Goal: Navigation & Orientation: Find specific page/section

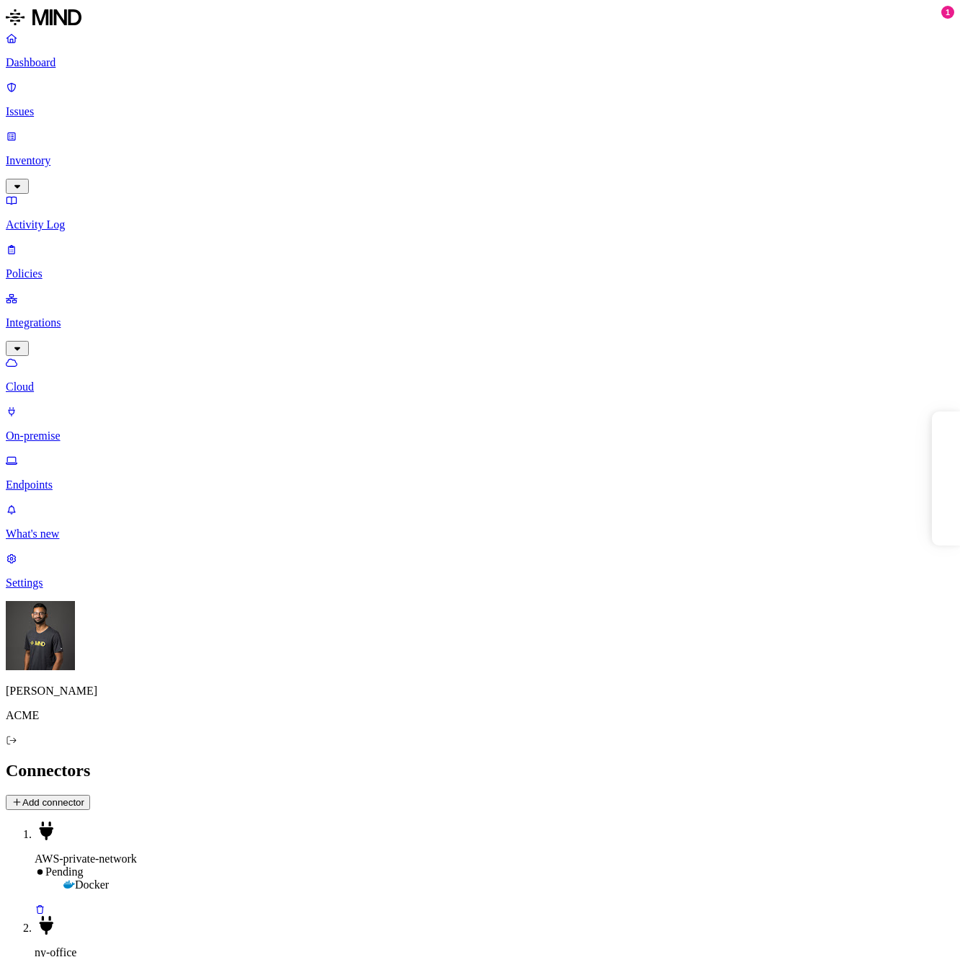
click at [108, 478] on p "Endpoints" at bounding box center [480, 484] width 948 height 13
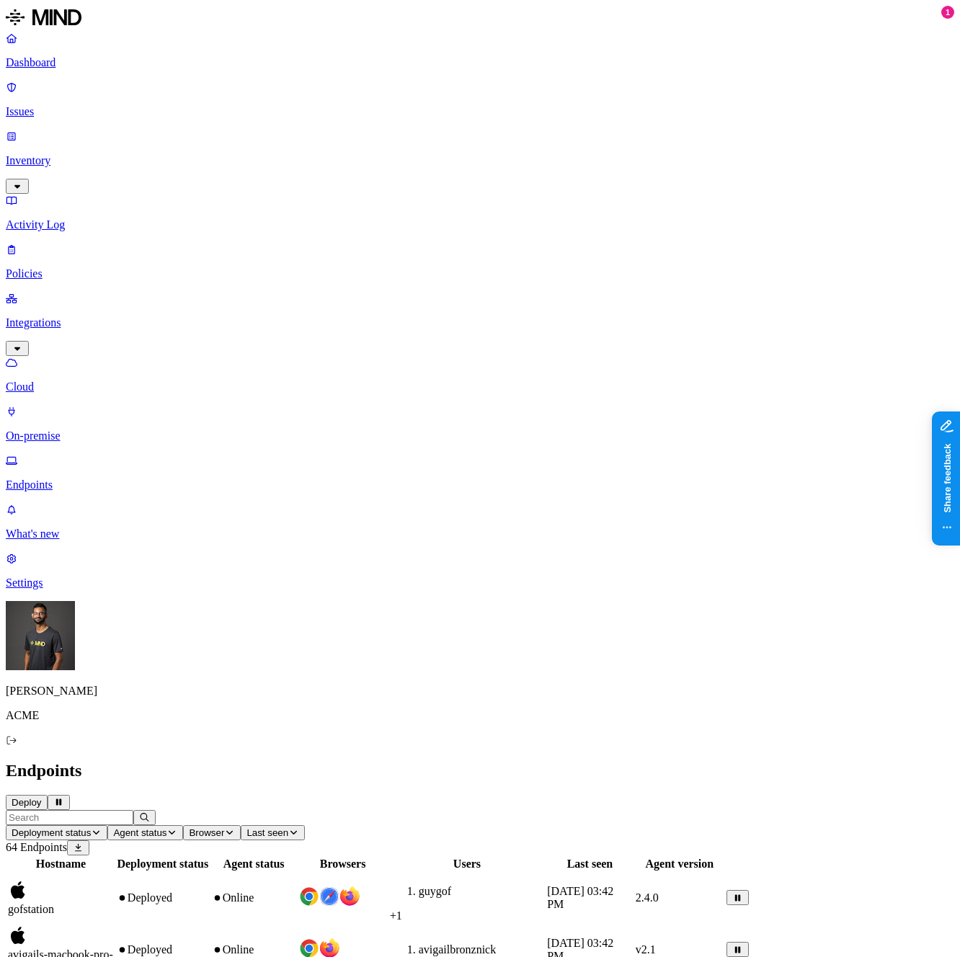
click at [107, 429] on p "On-premise" at bounding box center [480, 435] width 948 height 13
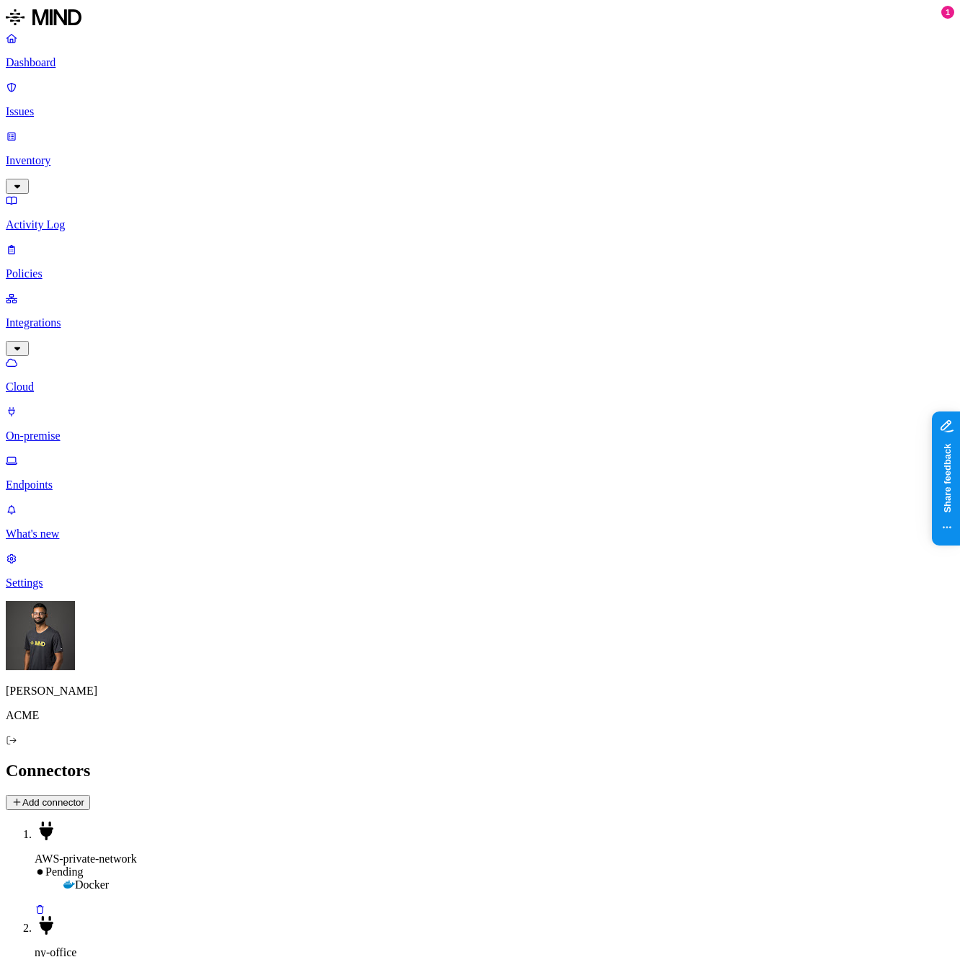
click at [102, 478] on p "Endpoints" at bounding box center [480, 484] width 948 height 13
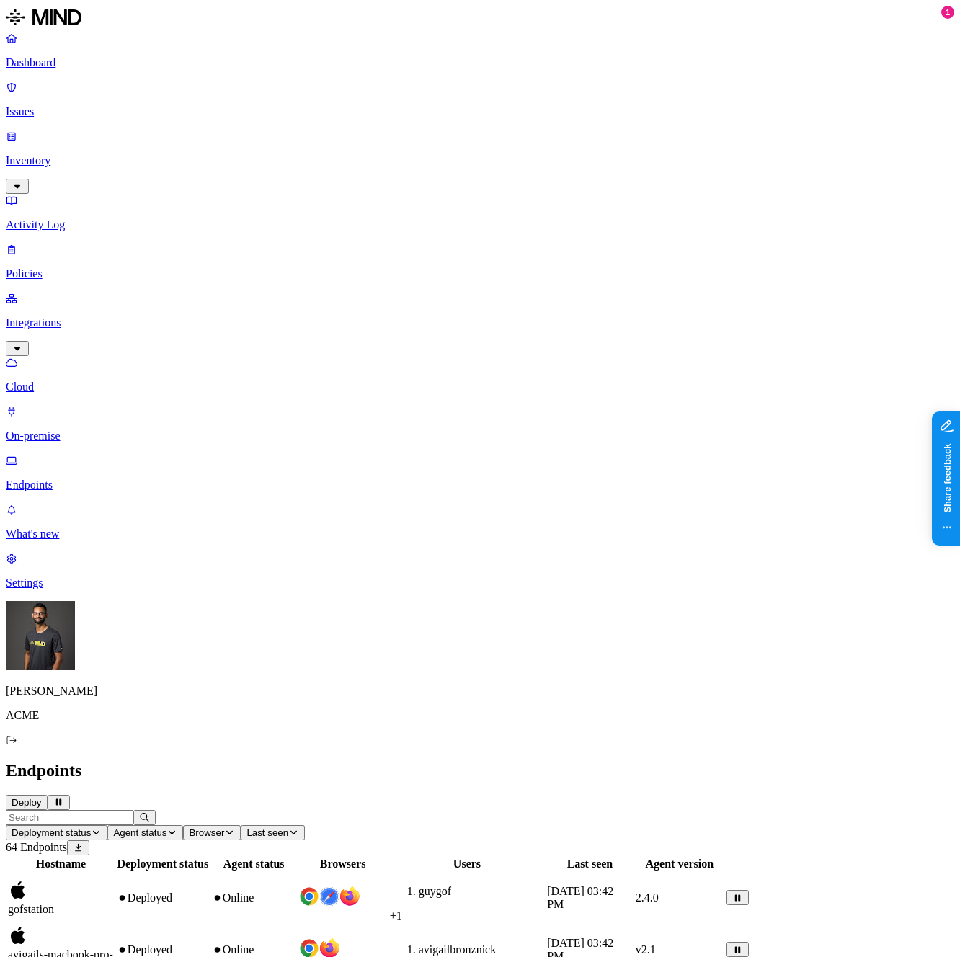
click at [104, 429] on p "On-premise" at bounding box center [480, 435] width 948 height 13
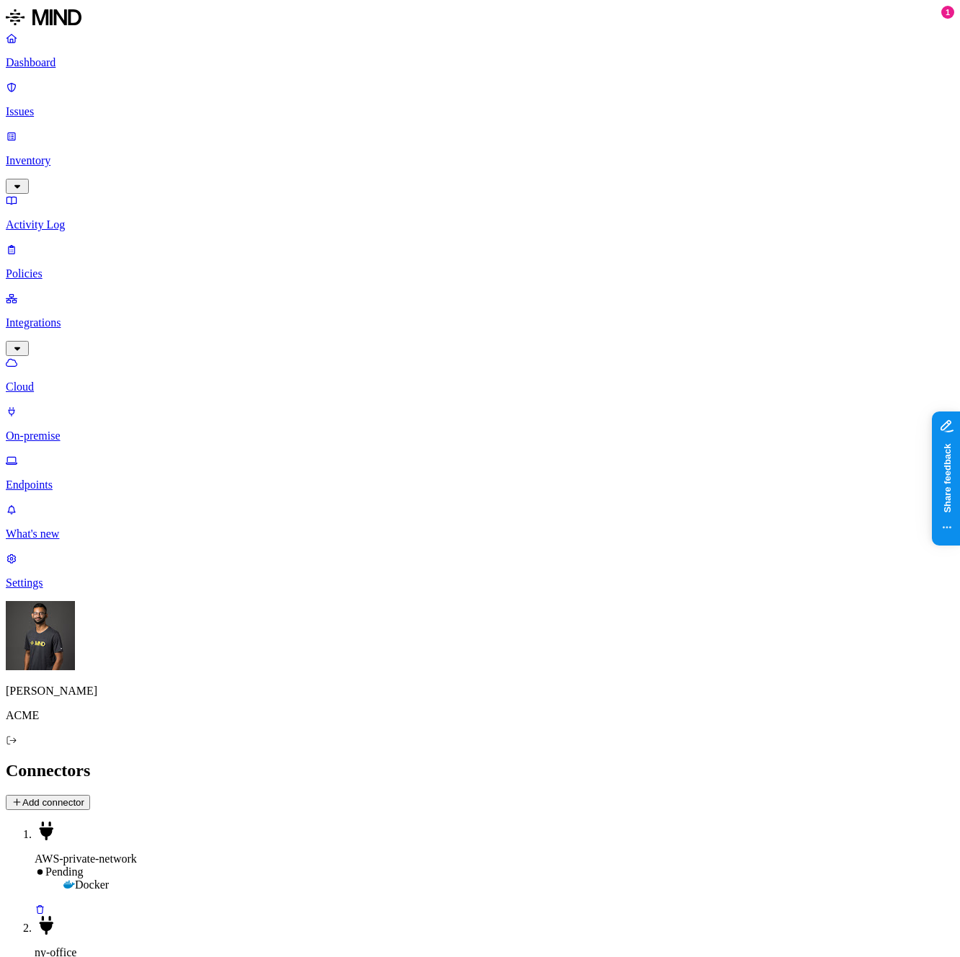
click at [99, 478] on p "Endpoints" at bounding box center [480, 484] width 948 height 13
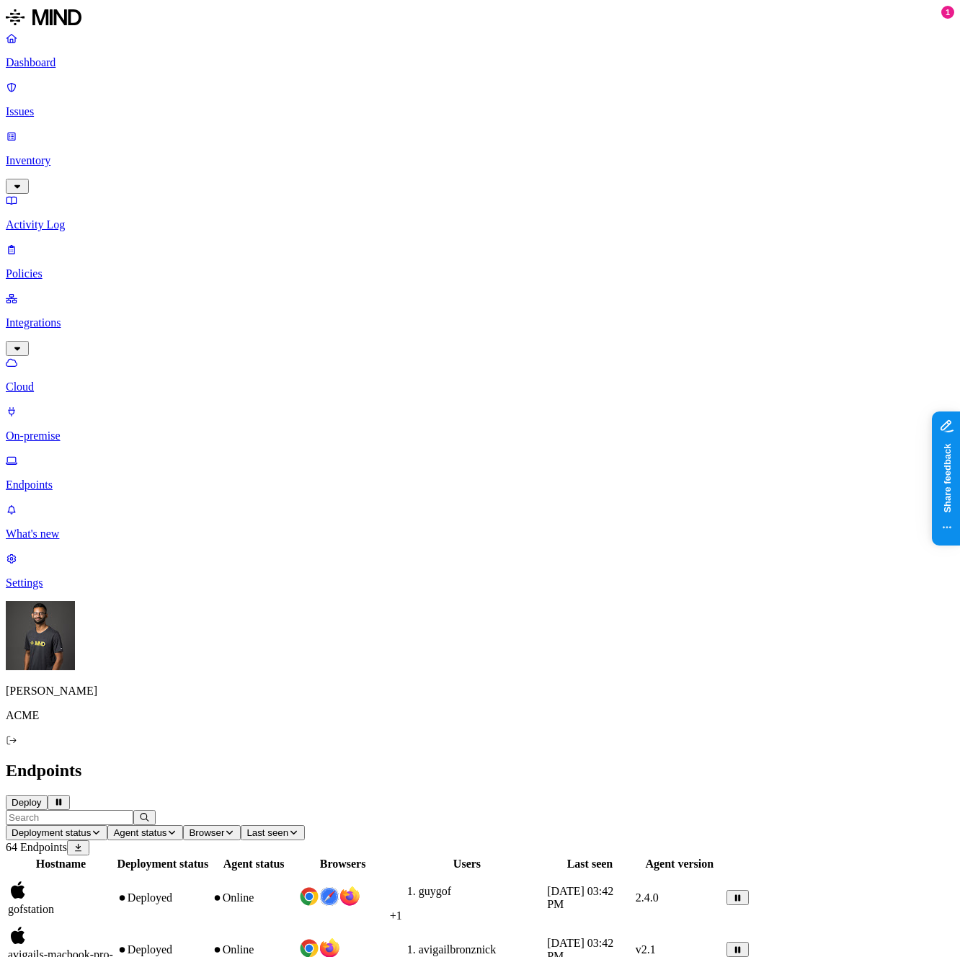
click at [100, 429] on p "On-premise" at bounding box center [480, 435] width 948 height 13
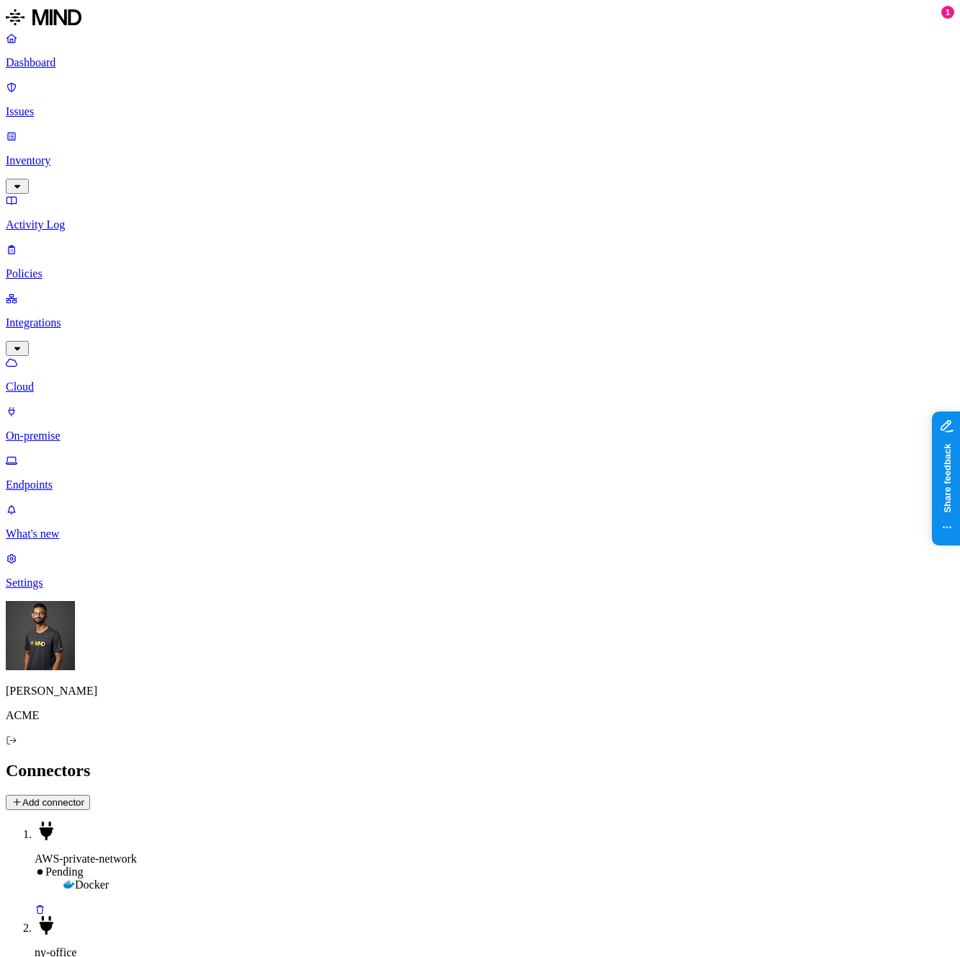
click at [95, 380] on p "Cloud" at bounding box center [480, 386] width 948 height 13
click at [97, 429] on p "On-premise" at bounding box center [480, 435] width 948 height 13
click at [102, 380] on p "Cloud" at bounding box center [480, 386] width 948 height 13
click at [100, 429] on p "On-premise" at bounding box center [480, 435] width 948 height 13
click at [104, 380] on p "Cloud" at bounding box center [480, 386] width 948 height 13
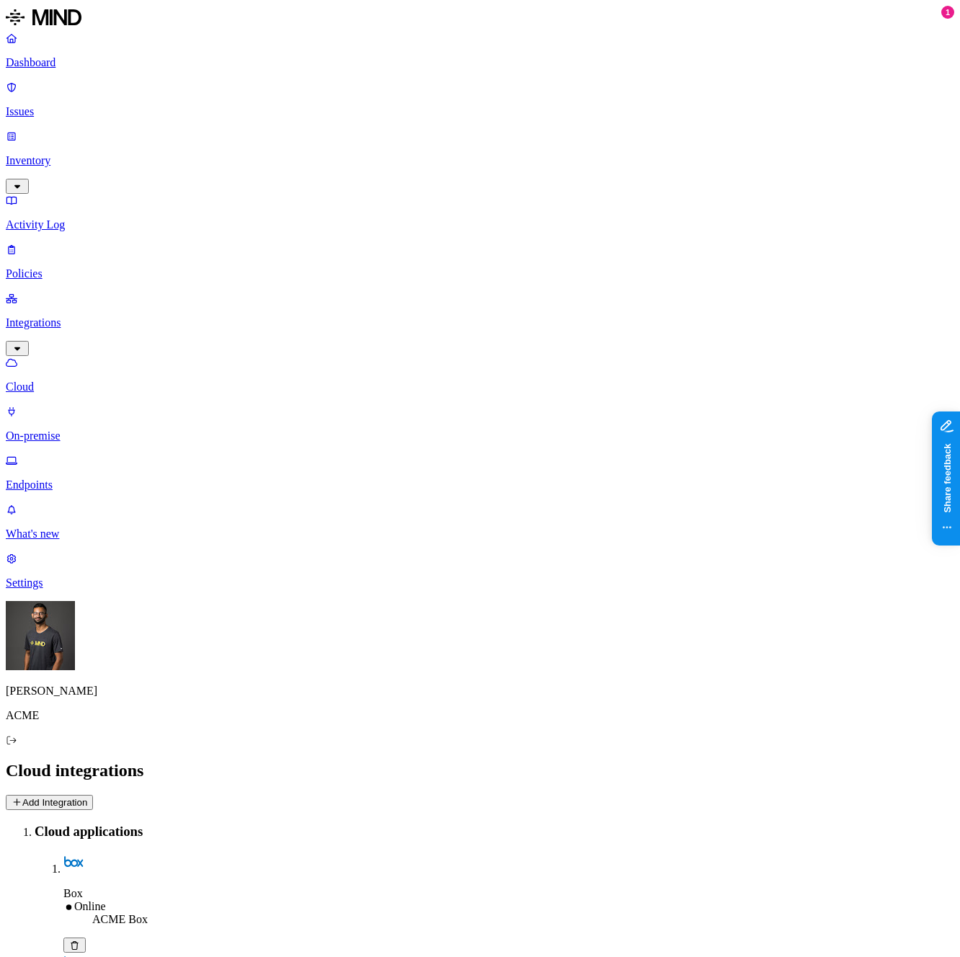
click at [100, 429] on p "On-premise" at bounding box center [480, 435] width 948 height 13
click at [104, 356] on link "Cloud" at bounding box center [480, 374] width 948 height 37
click at [102, 429] on p "On-premise" at bounding box center [480, 435] width 948 height 13
click at [97, 380] on p "Cloud" at bounding box center [480, 386] width 948 height 13
click at [92, 405] on link "On-premise" at bounding box center [480, 423] width 948 height 37
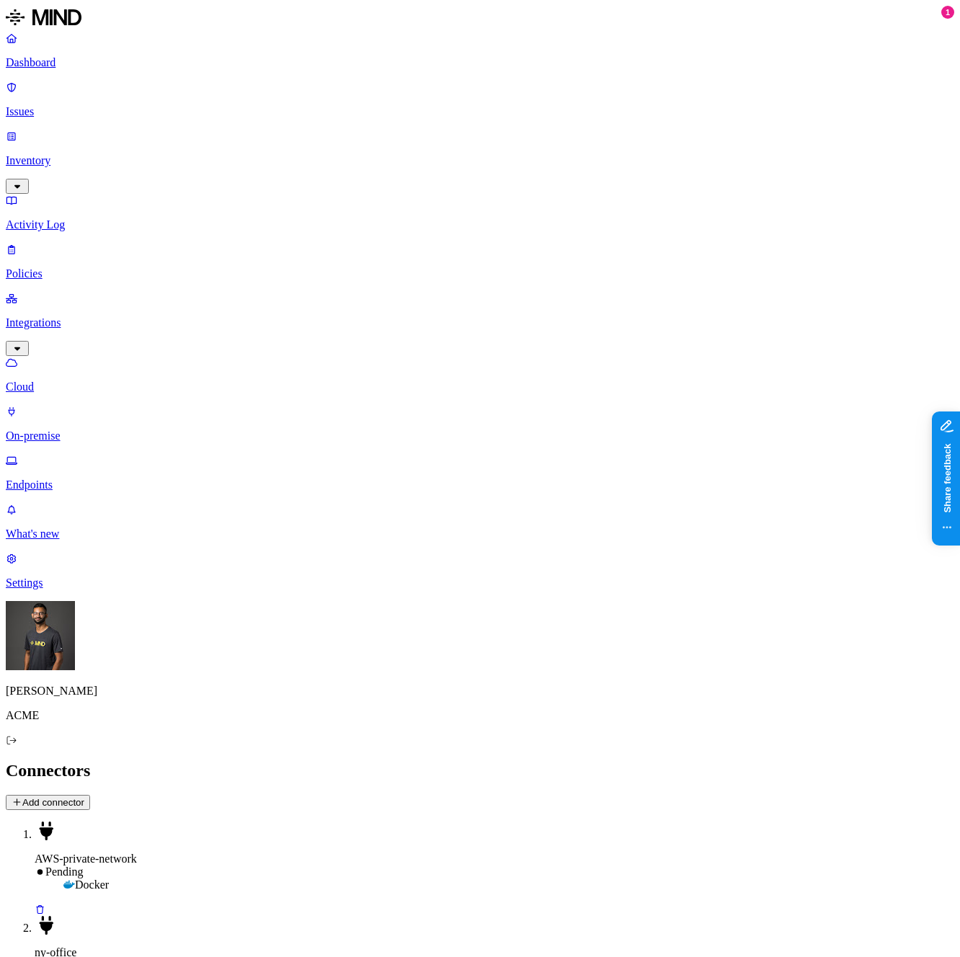
click at [97, 380] on p "Cloud" at bounding box center [480, 386] width 948 height 13
click at [94, 429] on p "On-premise" at bounding box center [480, 435] width 948 height 13
click at [97, 380] on p "Cloud" at bounding box center [480, 386] width 948 height 13
click at [91, 429] on p "On-premise" at bounding box center [480, 435] width 948 height 13
